Goal: Find specific page/section: Find specific page/section

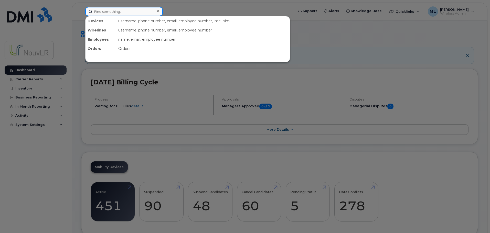
click at [112, 13] on input at bounding box center [124, 11] width 78 height 9
paste input "4383343488"
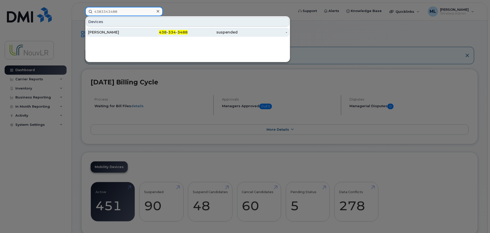
type input "4383343488"
click at [111, 33] on div "[PERSON_NAME]" at bounding box center [113, 32] width 50 height 5
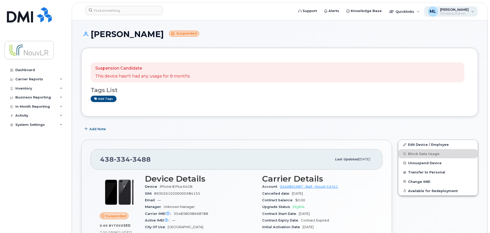
click at [472, 12] on div "ML [PERSON_NAME] Wireless Admin" at bounding box center [451, 11] width 54 height 10
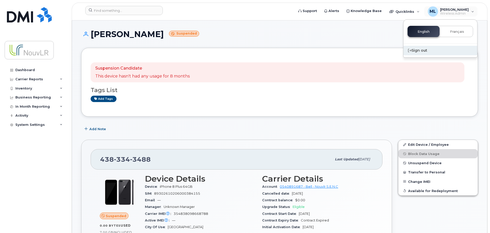
click at [424, 48] on div "Sign out" at bounding box center [441, 50] width 74 height 9
